Goal: Check status: Check status

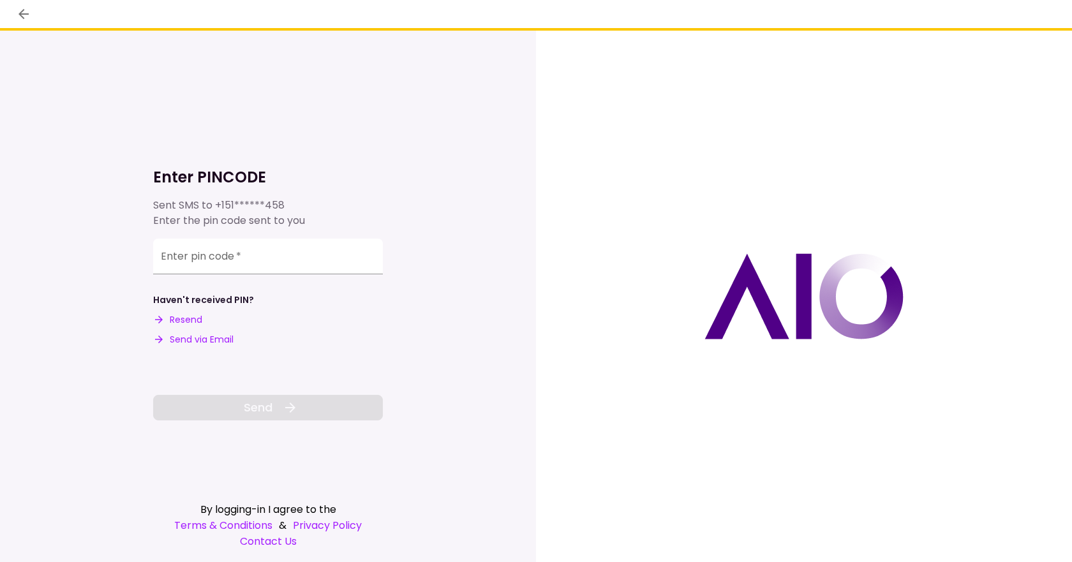
click at [192, 320] on button "Resend" at bounding box center [177, 319] width 49 height 13
click at [186, 271] on input "Enter pin code   *" at bounding box center [268, 257] width 230 height 36
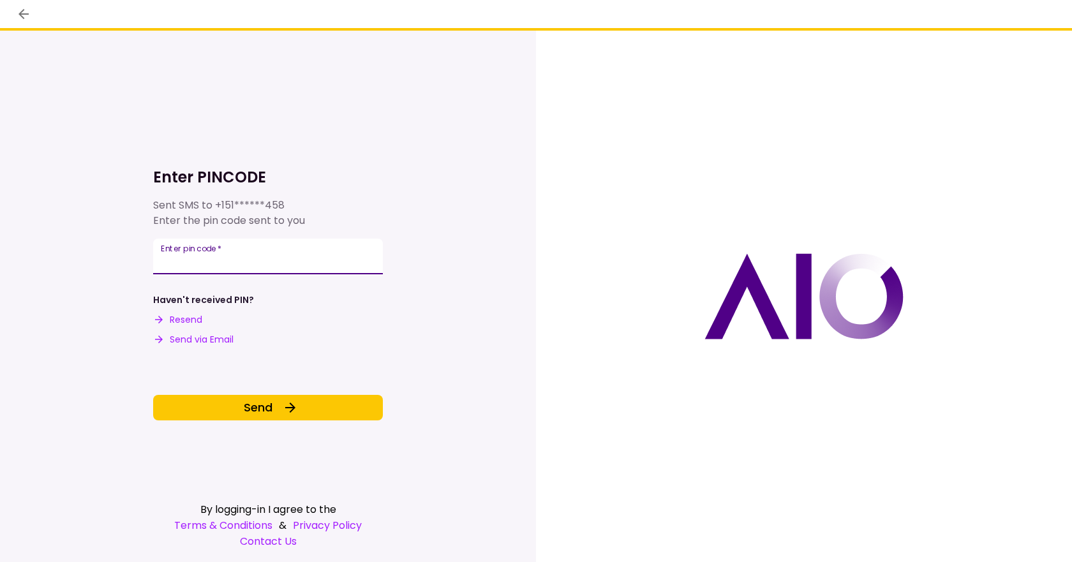
type input "******"
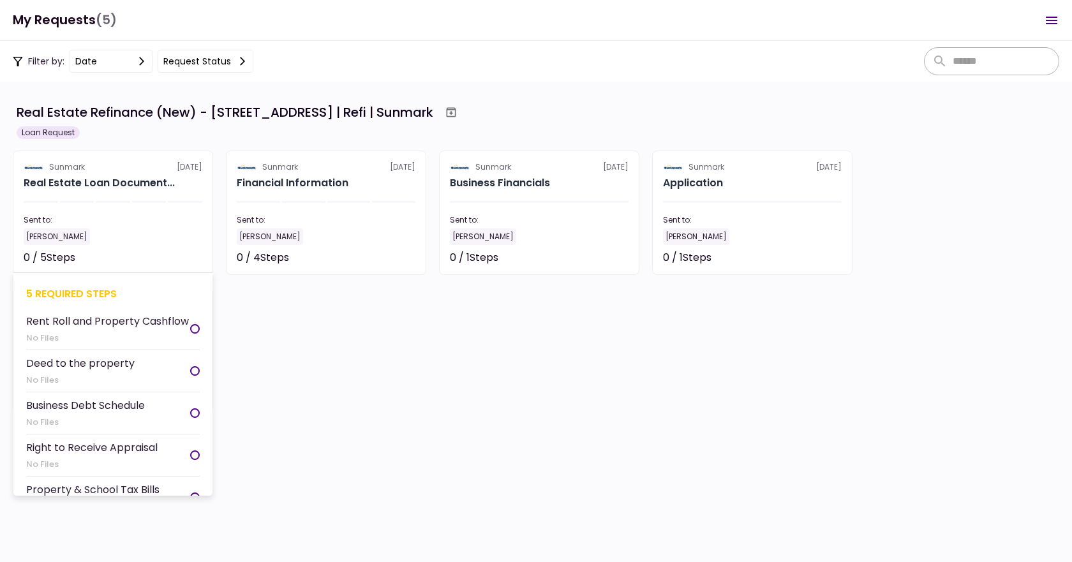
click at [80, 320] on div "Rent Roll and Property Cashflow" at bounding box center [107, 321] width 163 height 16
